Goal: Find specific page/section: Find specific page/section

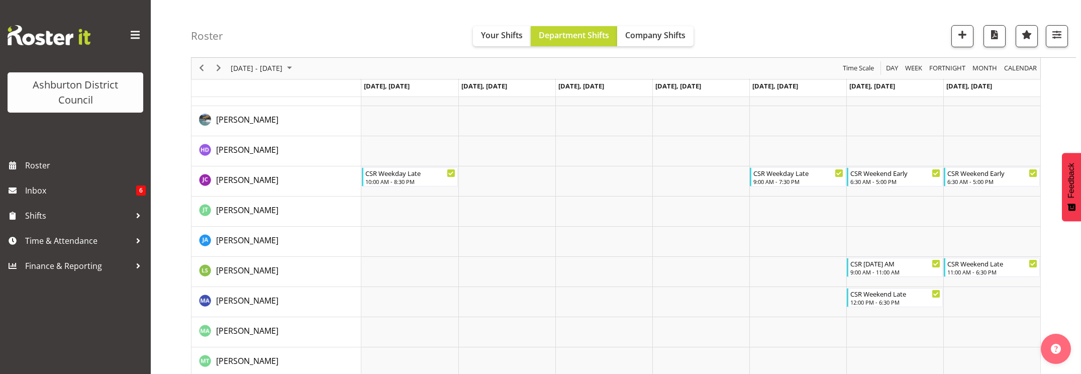
scroll to position [198, 0]
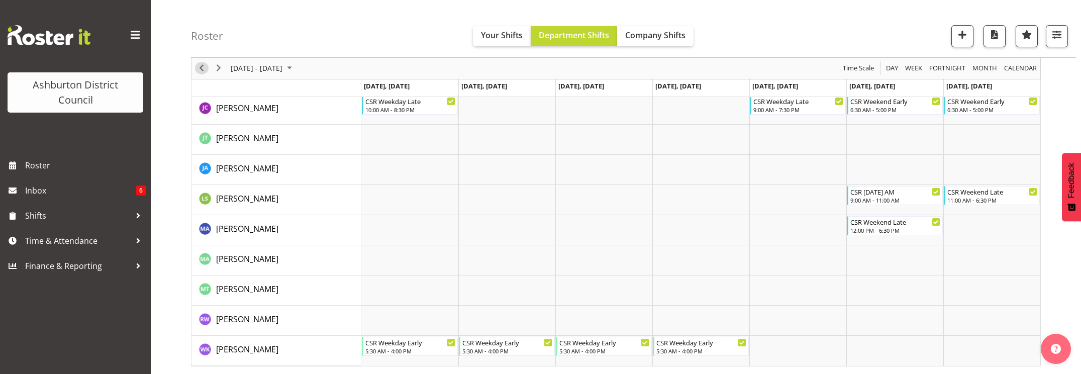
click at [202, 65] on span "Previous" at bounding box center [202, 68] width 12 height 13
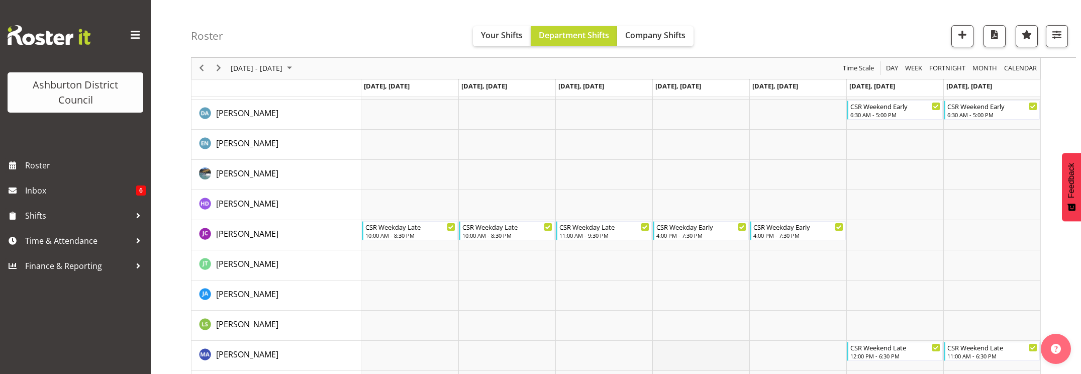
scroll to position [198, 0]
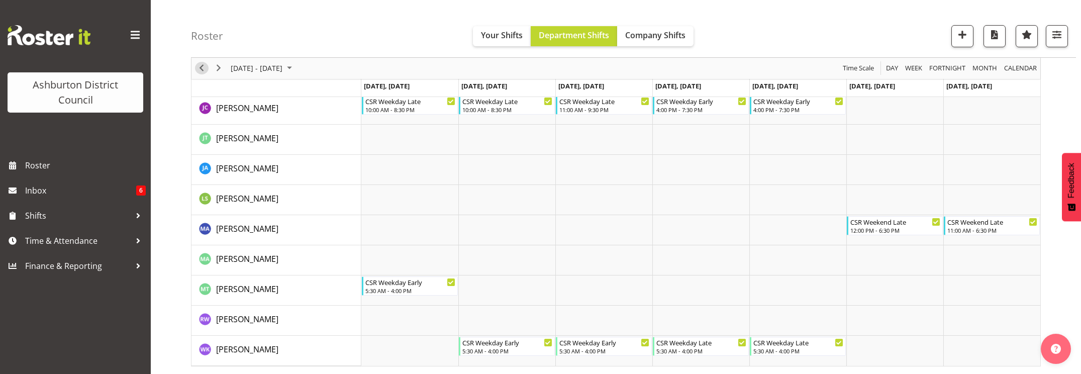
click at [201, 69] on span "Previous" at bounding box center [202, 68] width 12 height 13
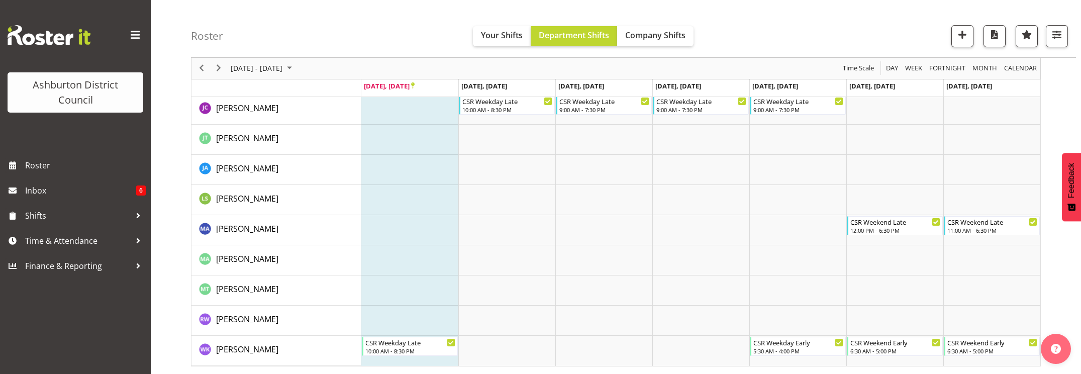
click at [55, 345] on div "Ashburton District Council Roster Inbox 6 Shifts Time & Attendance Finance & Re…" at bounding box center [75, 187] width 151 height 374
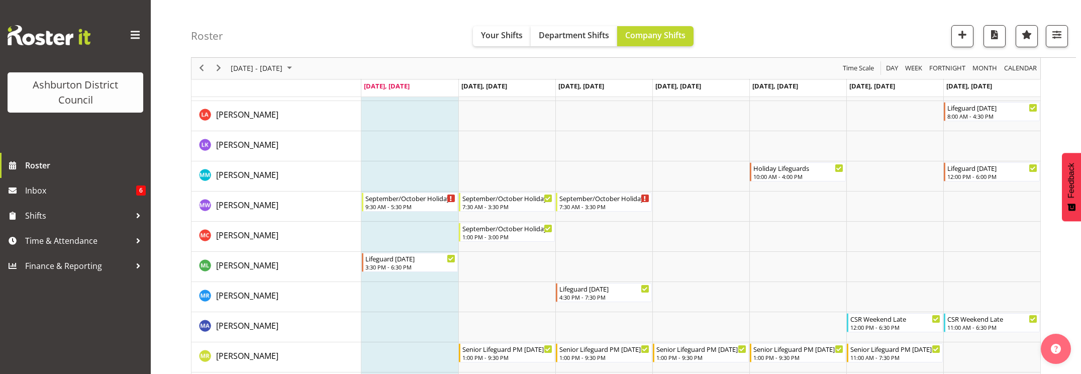
scroll to position [1597, 0]
